Goal: Task Accomplishment & Management: Use online tool/utility

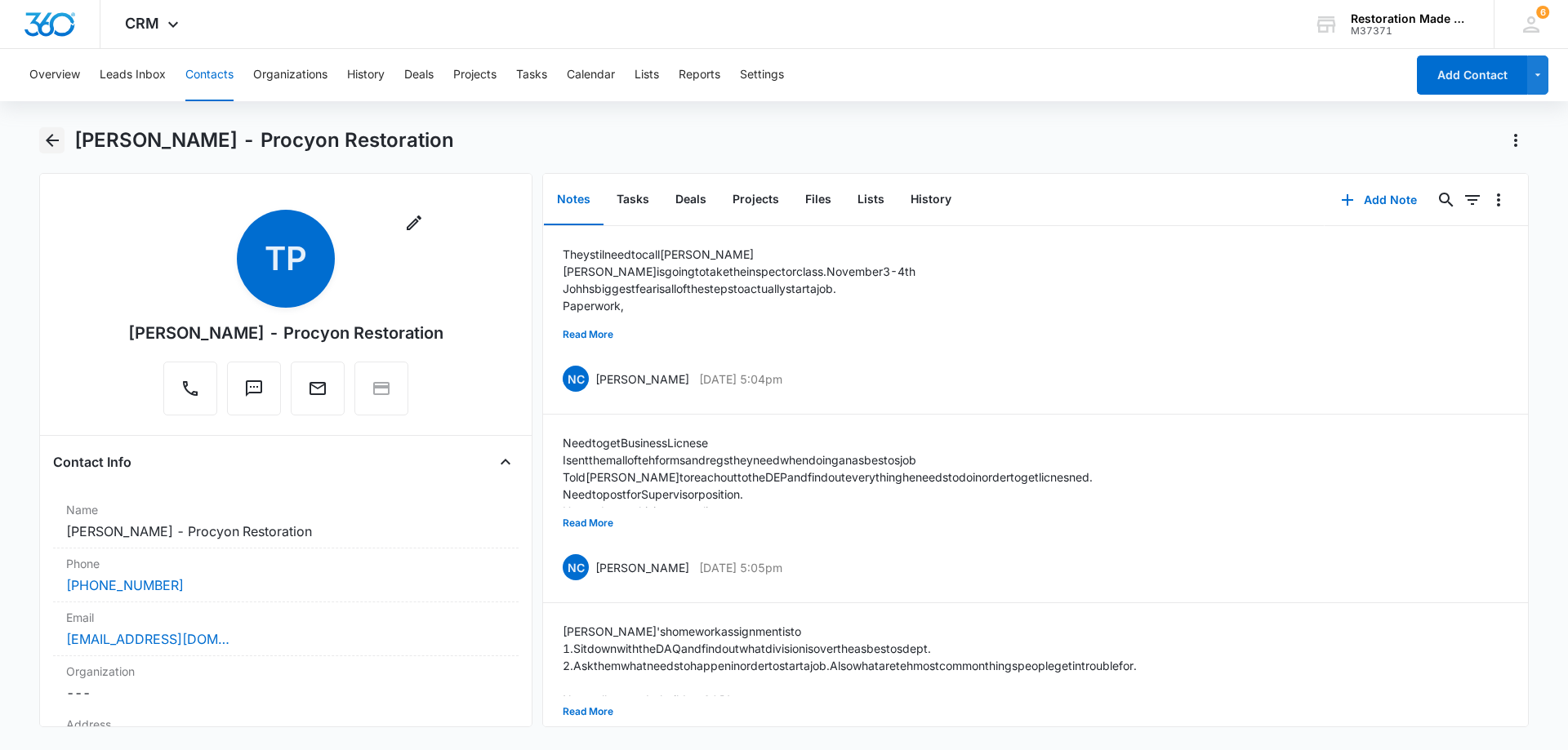
click at [52, 144] on icon "Back" at bounding box center [52, 140] width 20 height 20
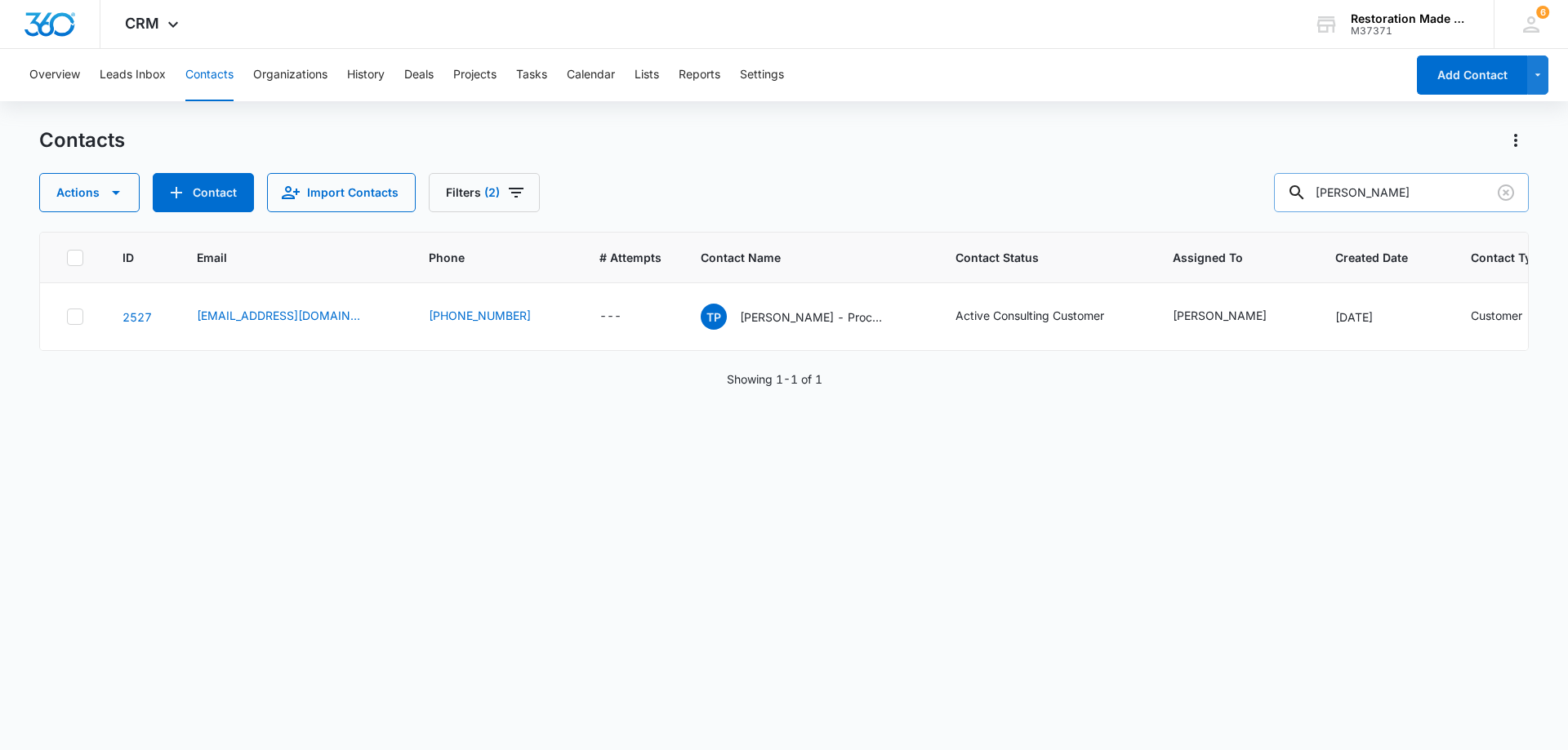
click at [1424, 191] on input "[PERSON_NAME]" at bounding box center [1401, 192] width 255 height 39
type input "t"
type input "[PERSON_NAME]"
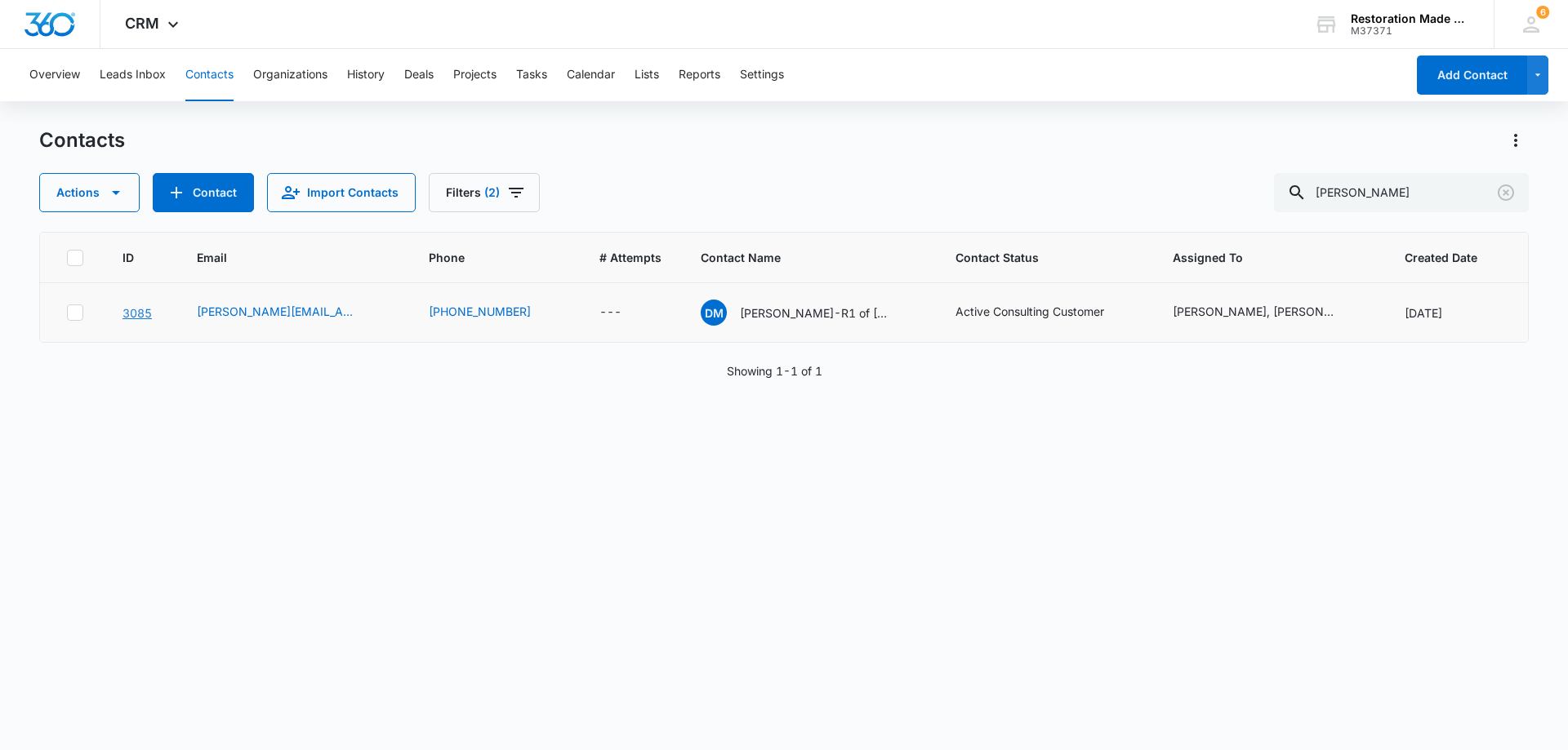
click at [137, 320] on link "3085" at bounding box center [136, 313] width 30 height 14
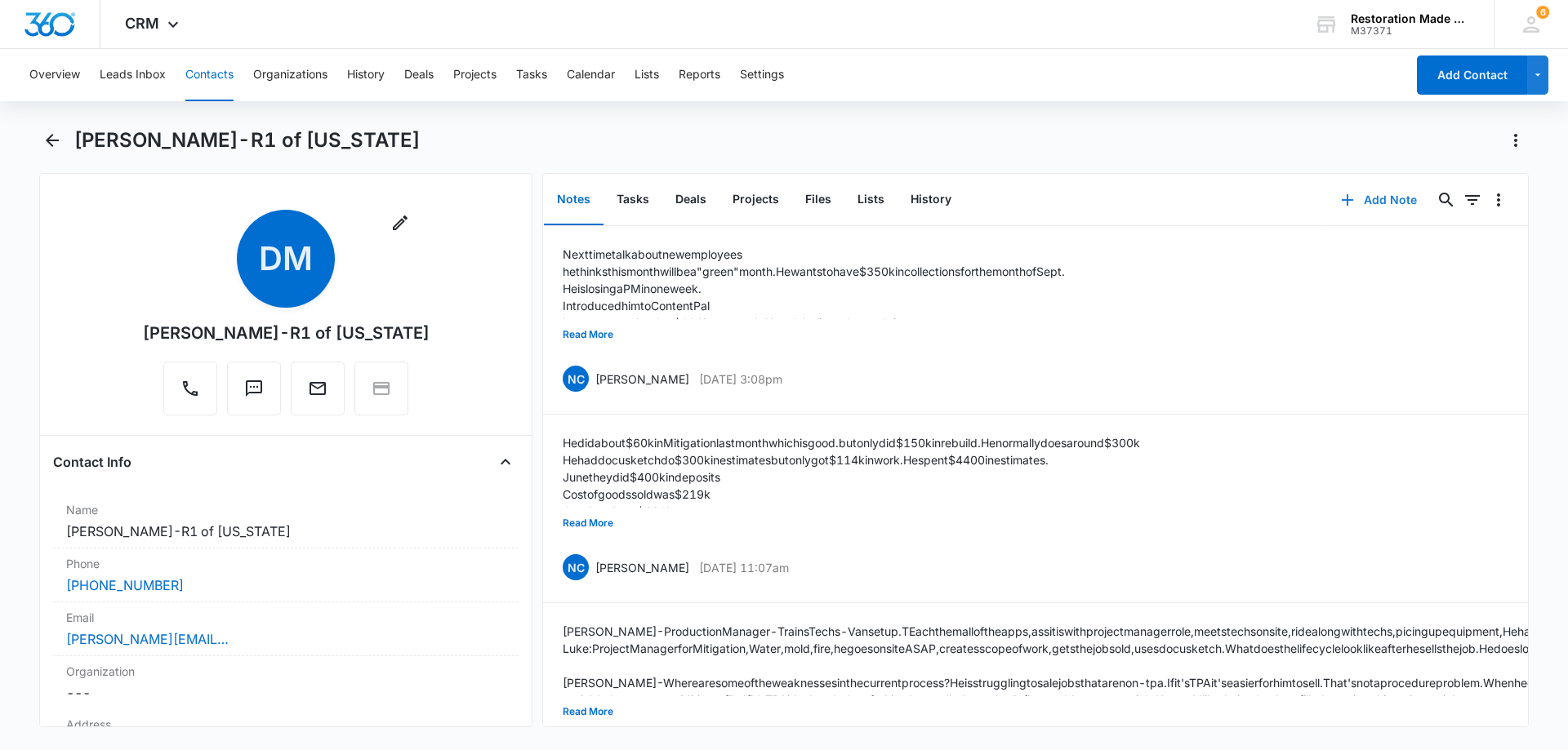
click at [1385, 203] on button "Add Note" at bounding box center [1379, 199] width 109 height 39
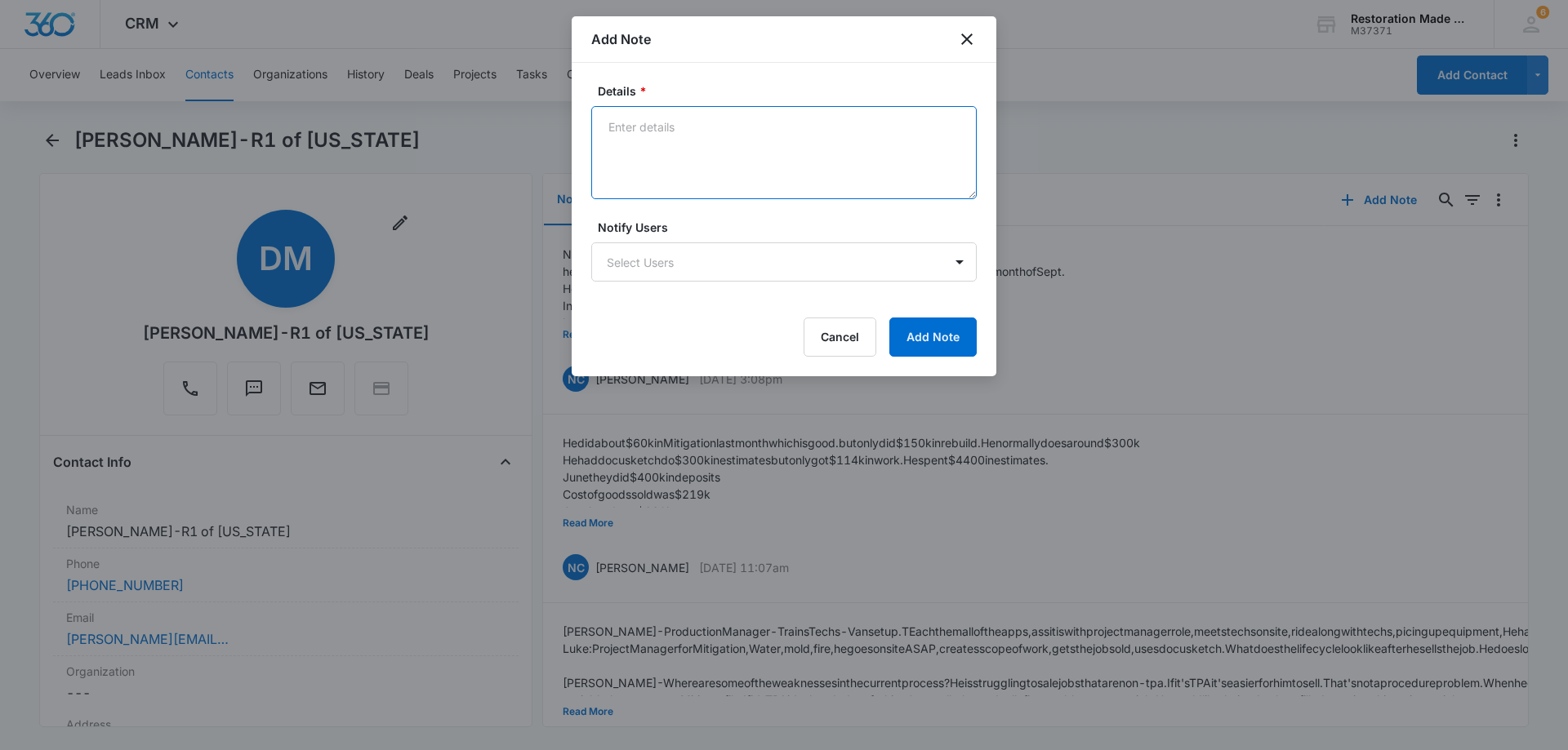
click at [691, 167] on textarea "Details *" at bounding box center [784, 153] width 386 height 94
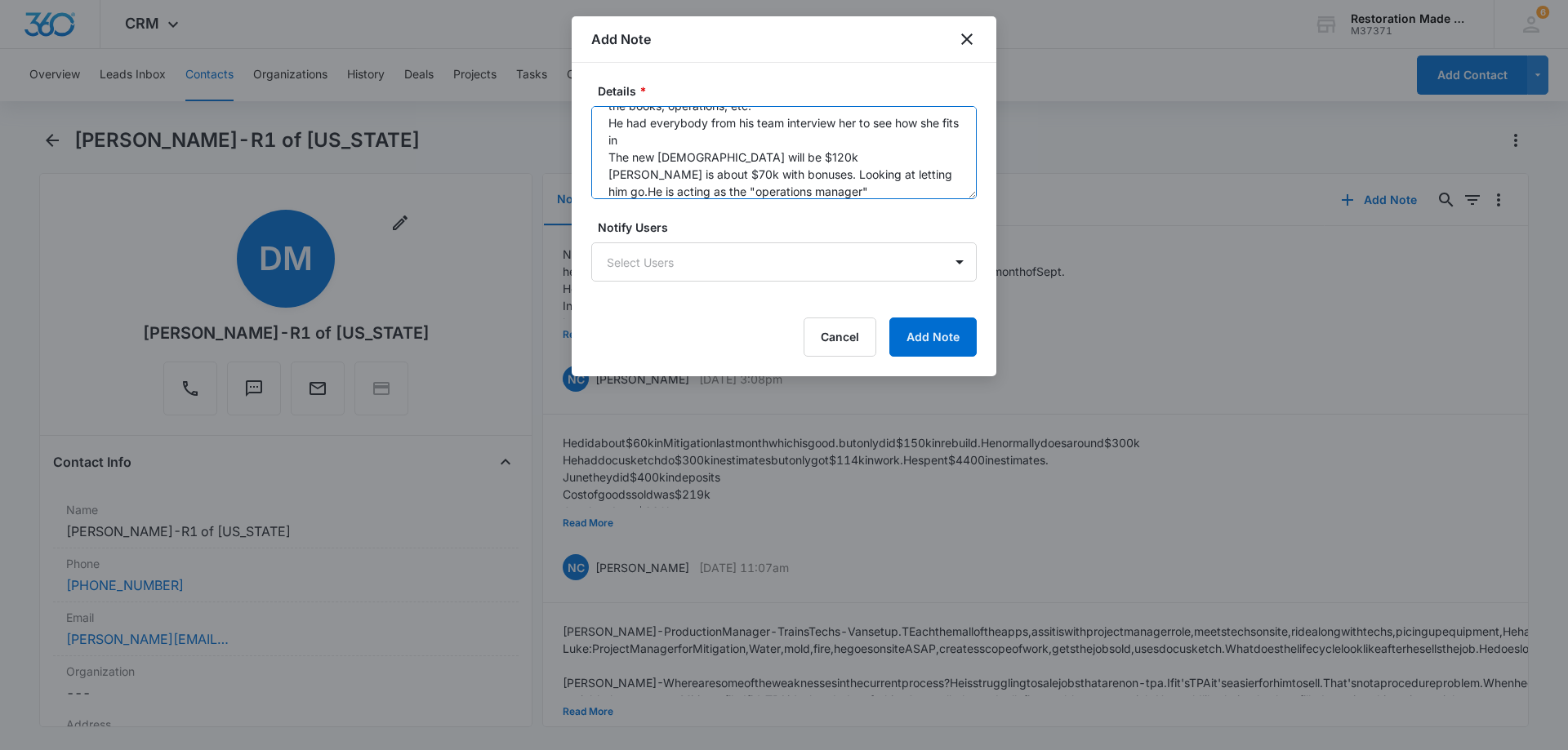
scroll to position [124, 0]
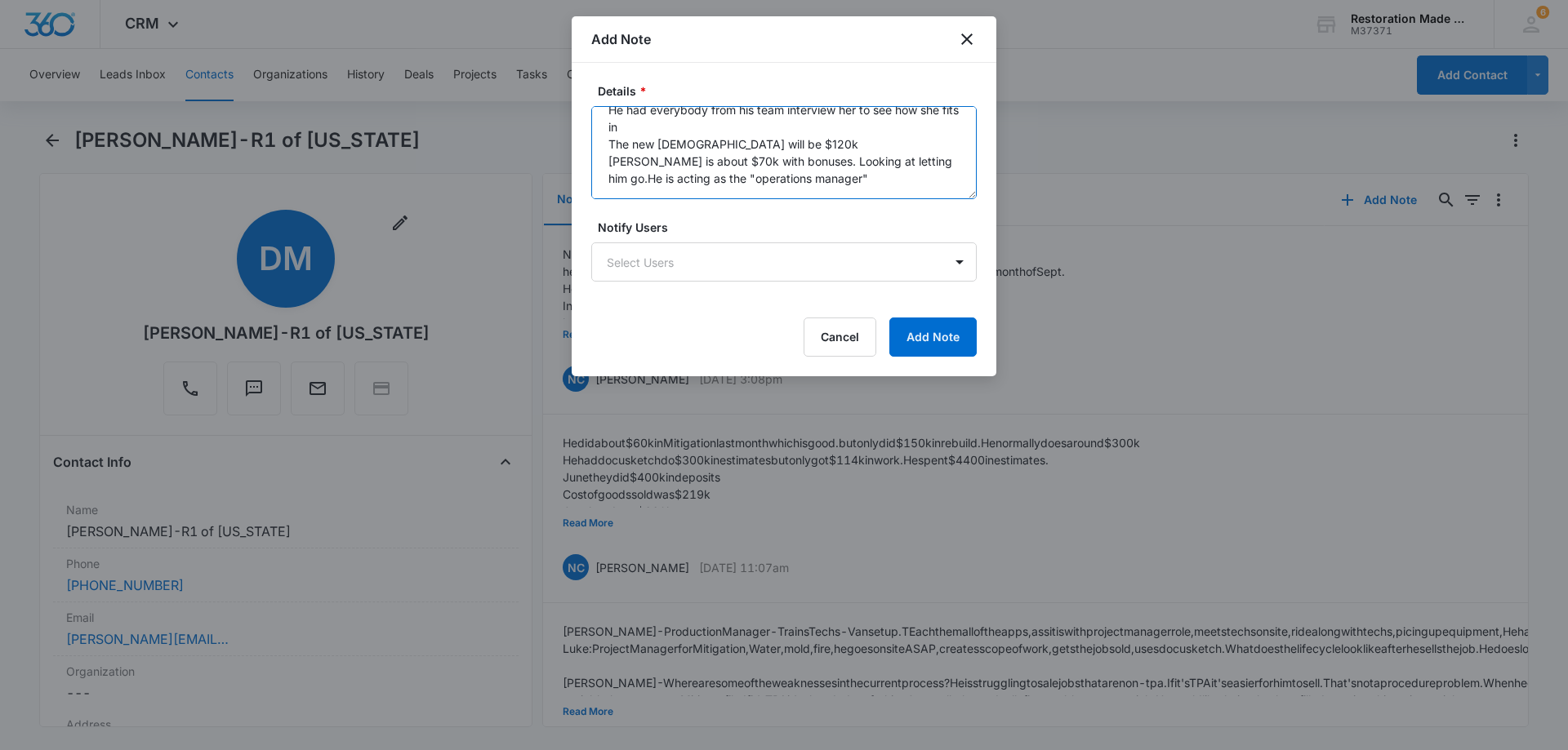
click at [771, 141] on textarea "he is 50% above this month in cash collected. That means he collected $218k. Hi…" at bounding box center [784, 153] width 386 height 94
type textarea "he is 50% above this month in cash collected. That means he collected $218k. Hi…"
